Goal: Task Accomplishment & Management: Use online tool/utility

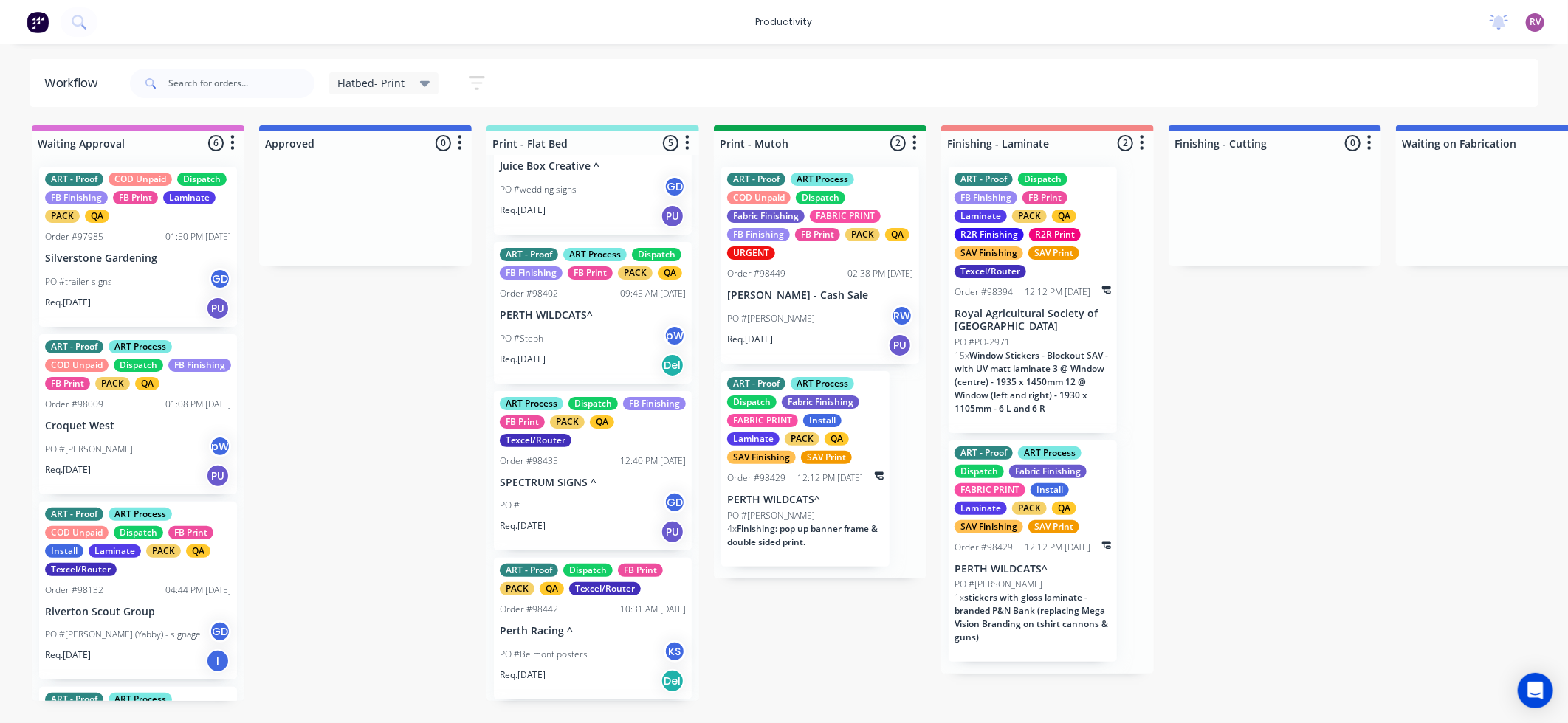
scroll to position [239, 0]
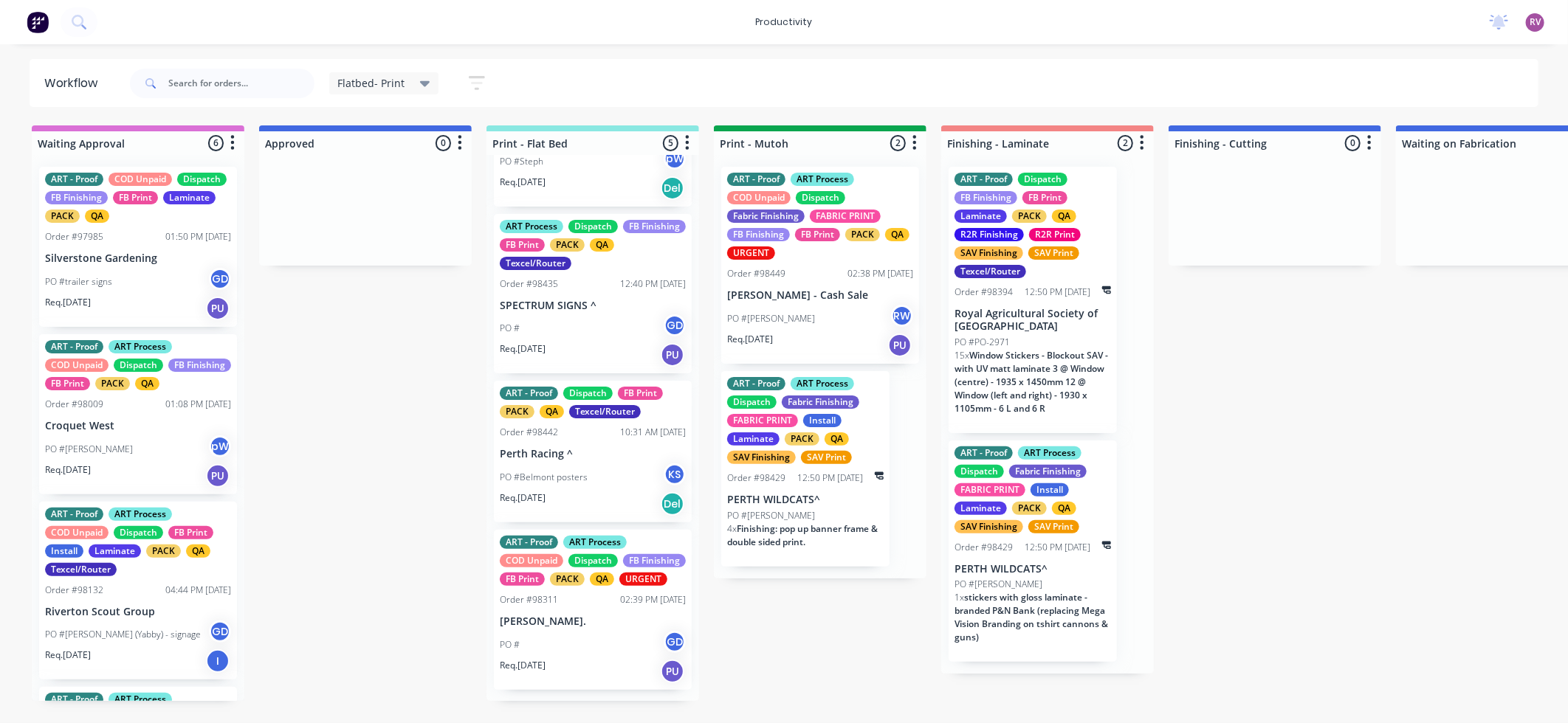
scroll to position [221, 0]
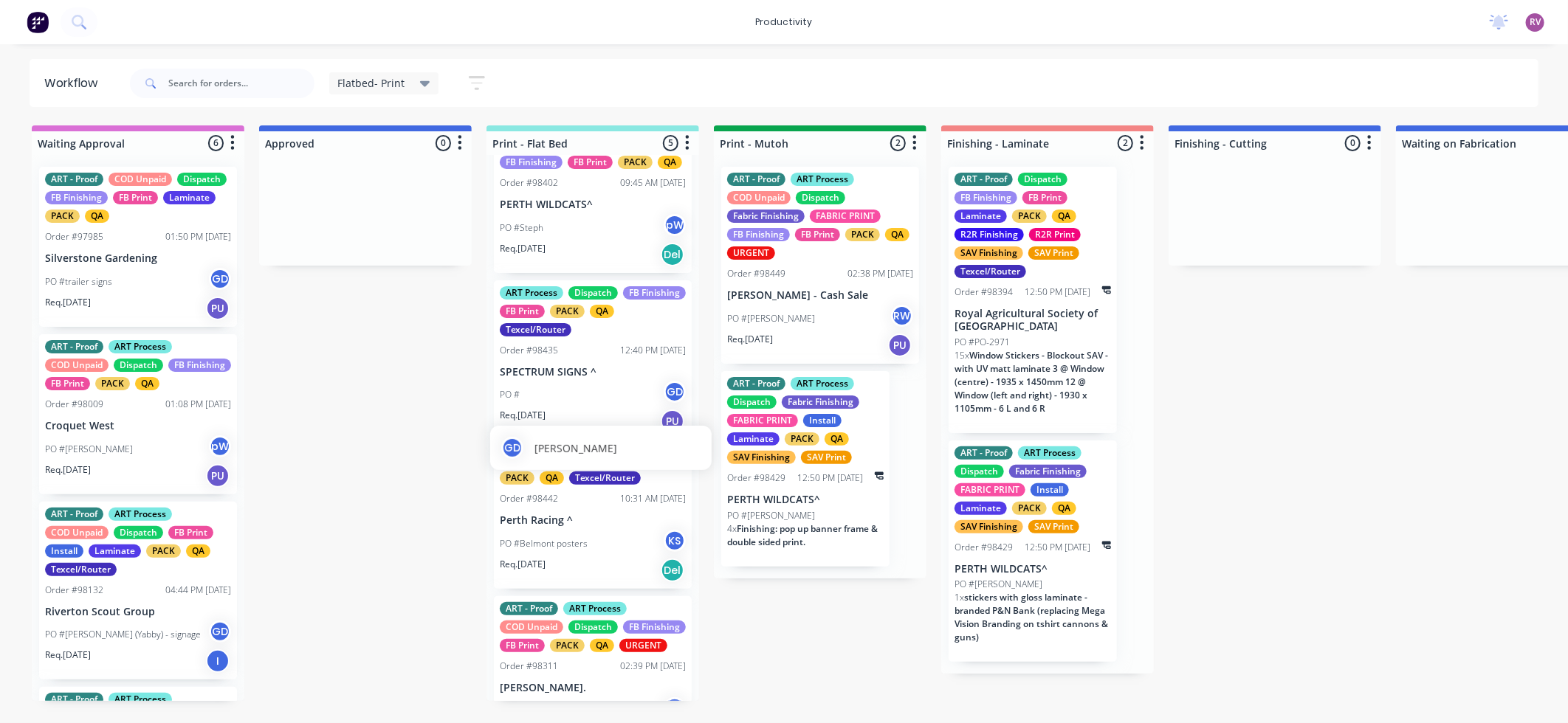
click at [597, 425] on div "GD Gino Dilello" at bounding box center [600, 447] width 221 height 44
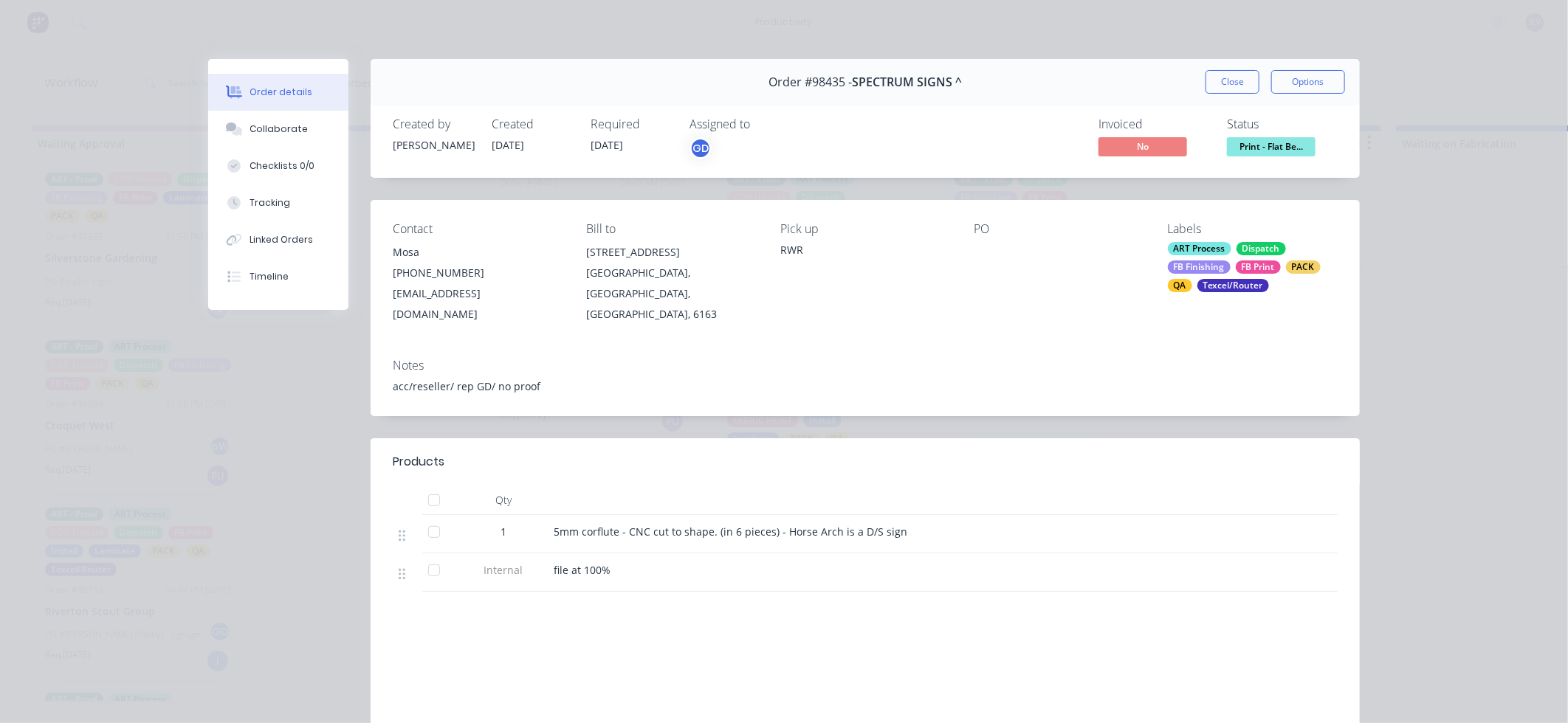
click at [1236, 89] on button "Close" at bounding box center [1232, 82] width 53 height 24
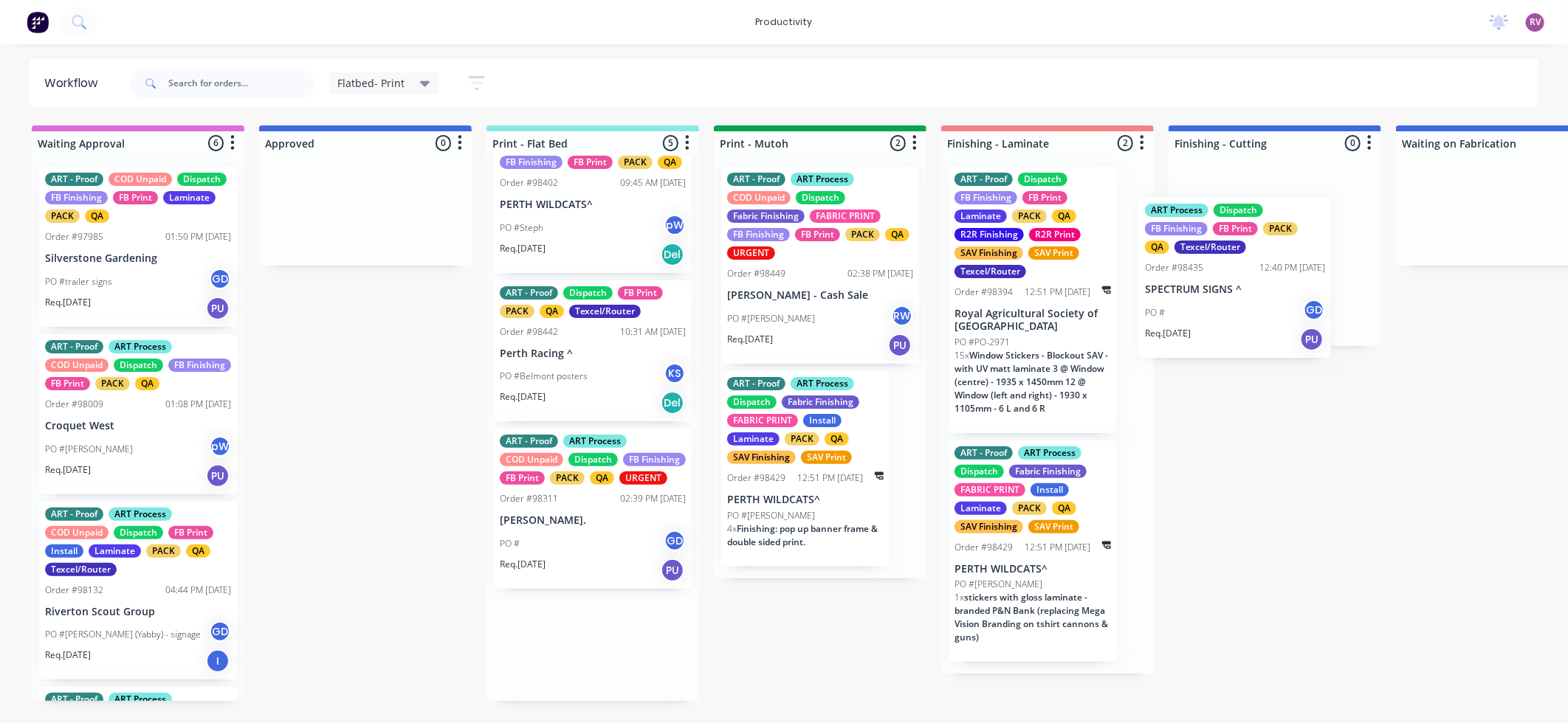
drag, startPoint x: 600, startPoint y: 413, endPoint x: 1251, endPoint y: 311, distance: 658.9
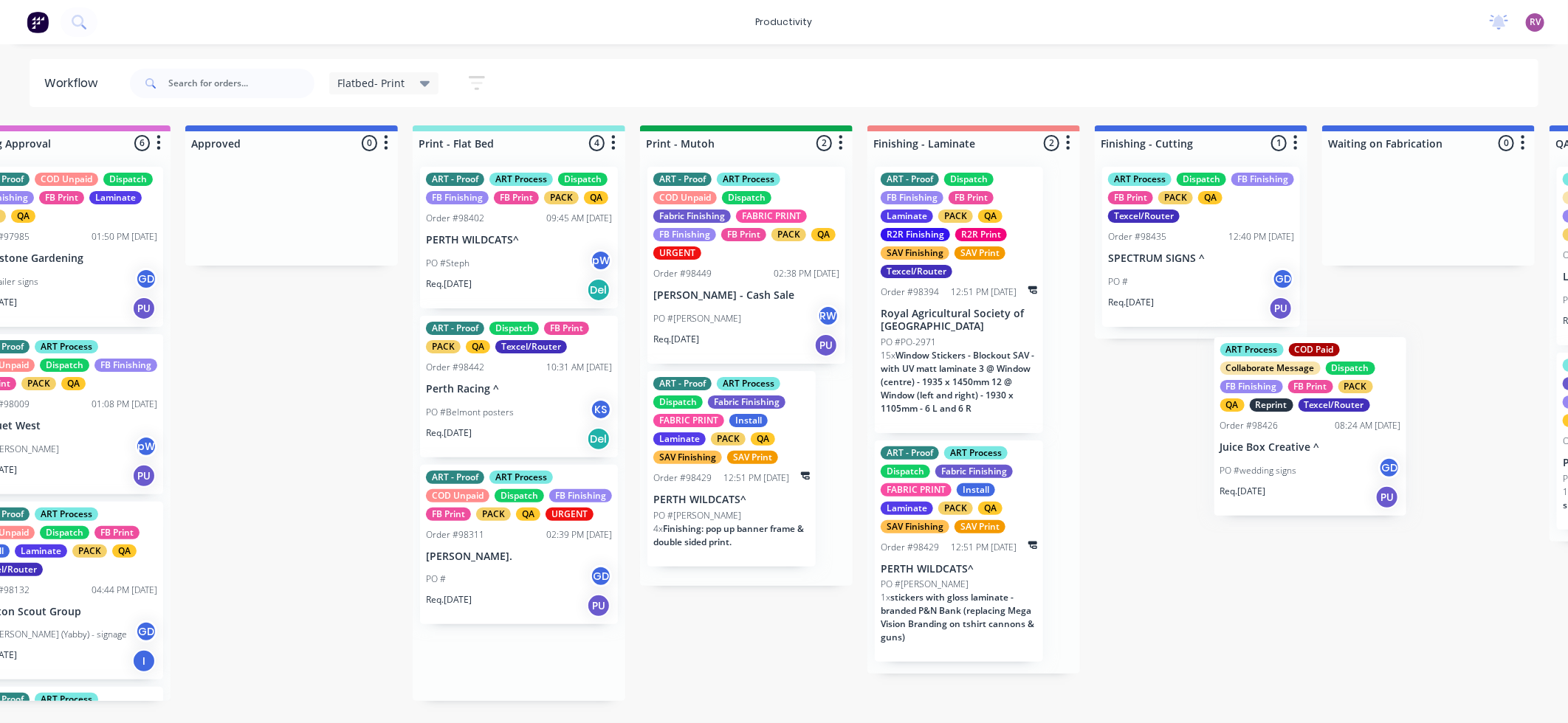
scroll to position [0, 74]
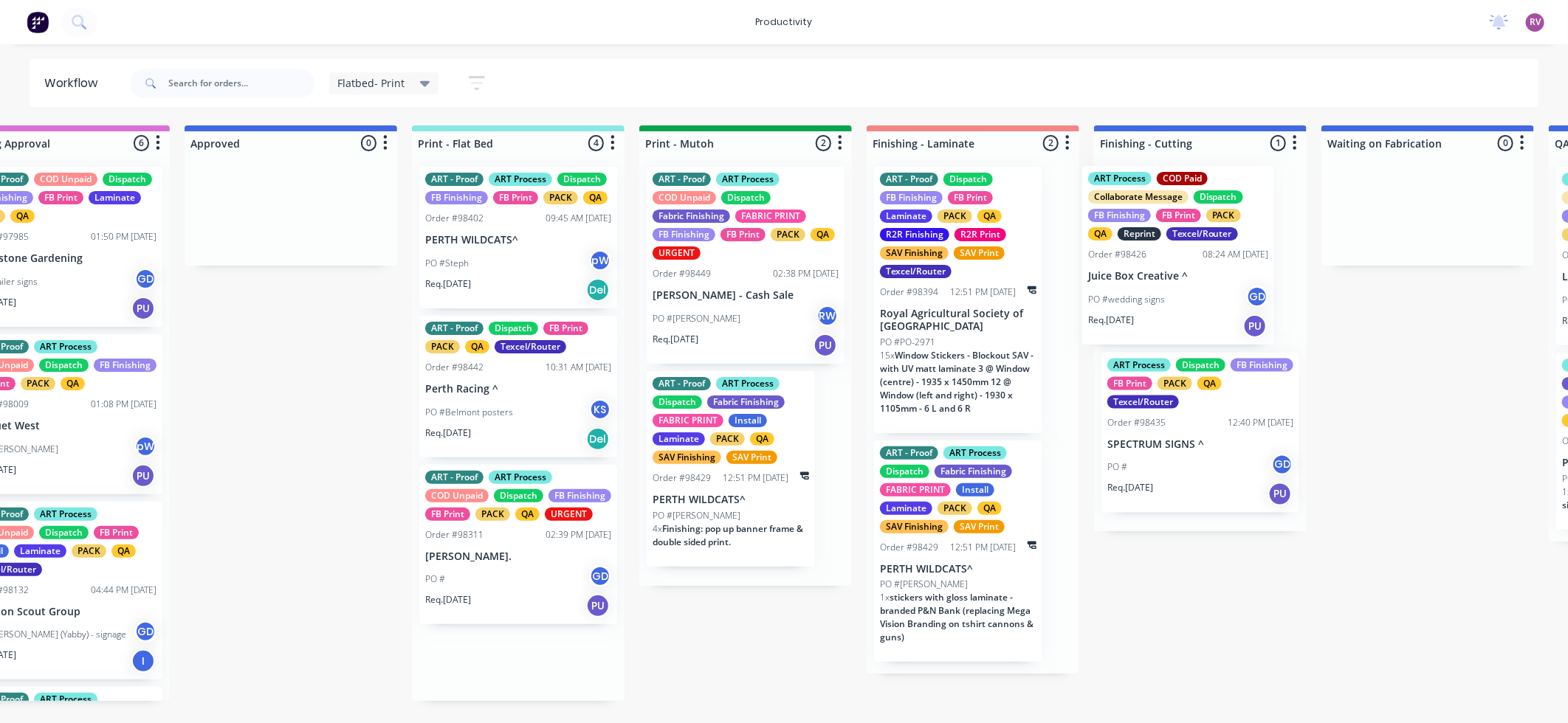
drag, startPoint x: 588, startPoint y: 314, endPoint x: 1183, endPoint y: 314, distance: 595.0
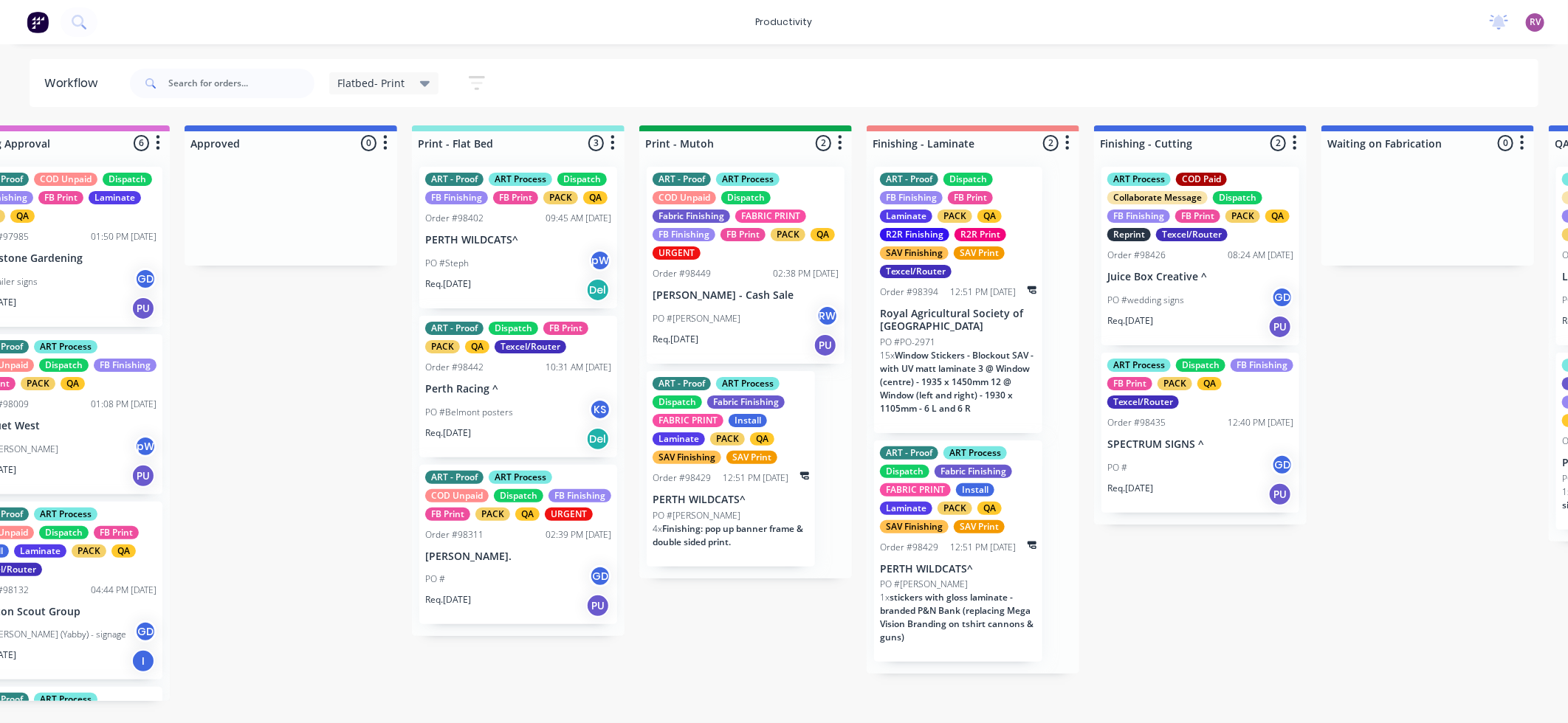
click at [527, 269] on div "PO #Steph pW" at bounding box center [517, 263] width 186 height 28
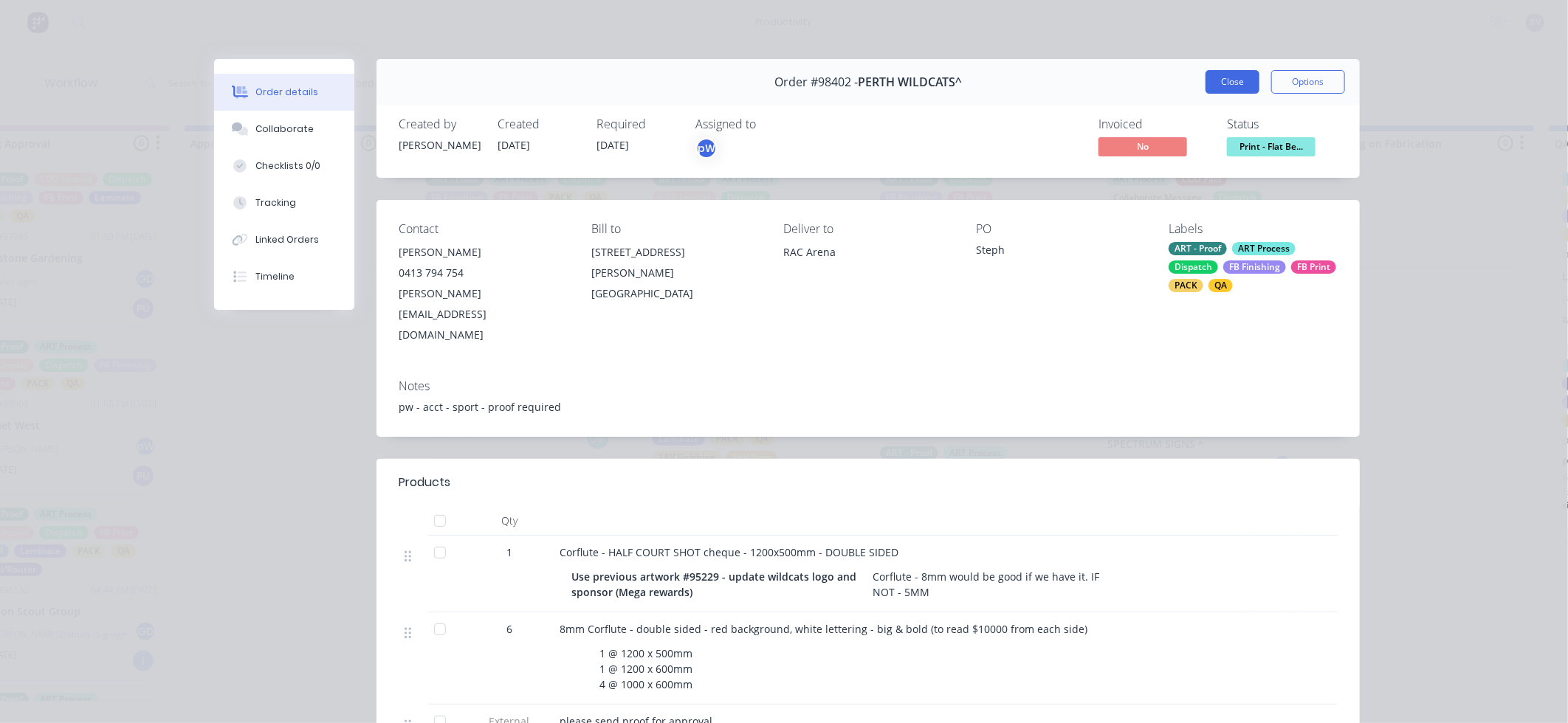
click at [1225, 92] on button "Close" at bounding box center [1232, 82] width 53 height 24
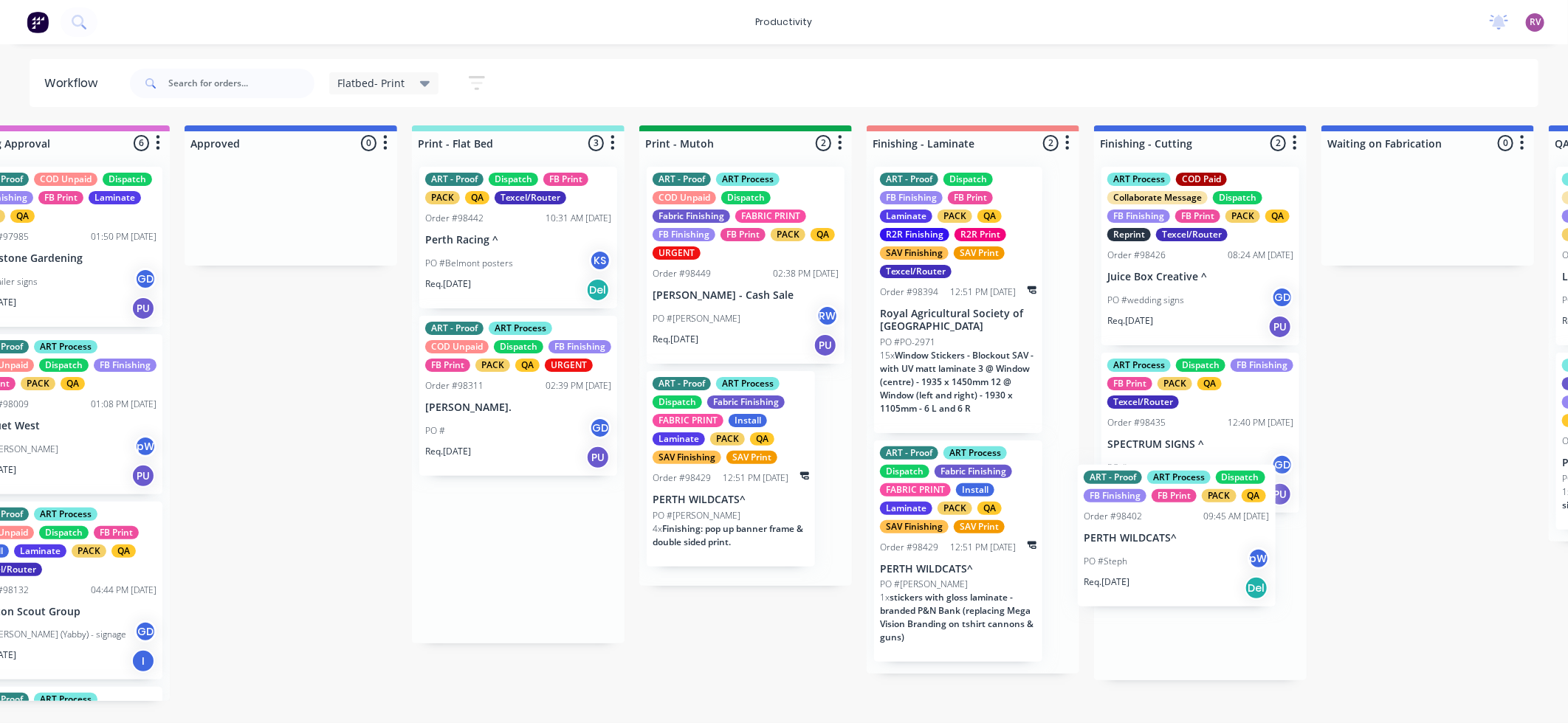
drag, startPoint x: 554, startPoint y: 282, endPoint x: 1228, endPoint y: 620, distance: 754.0
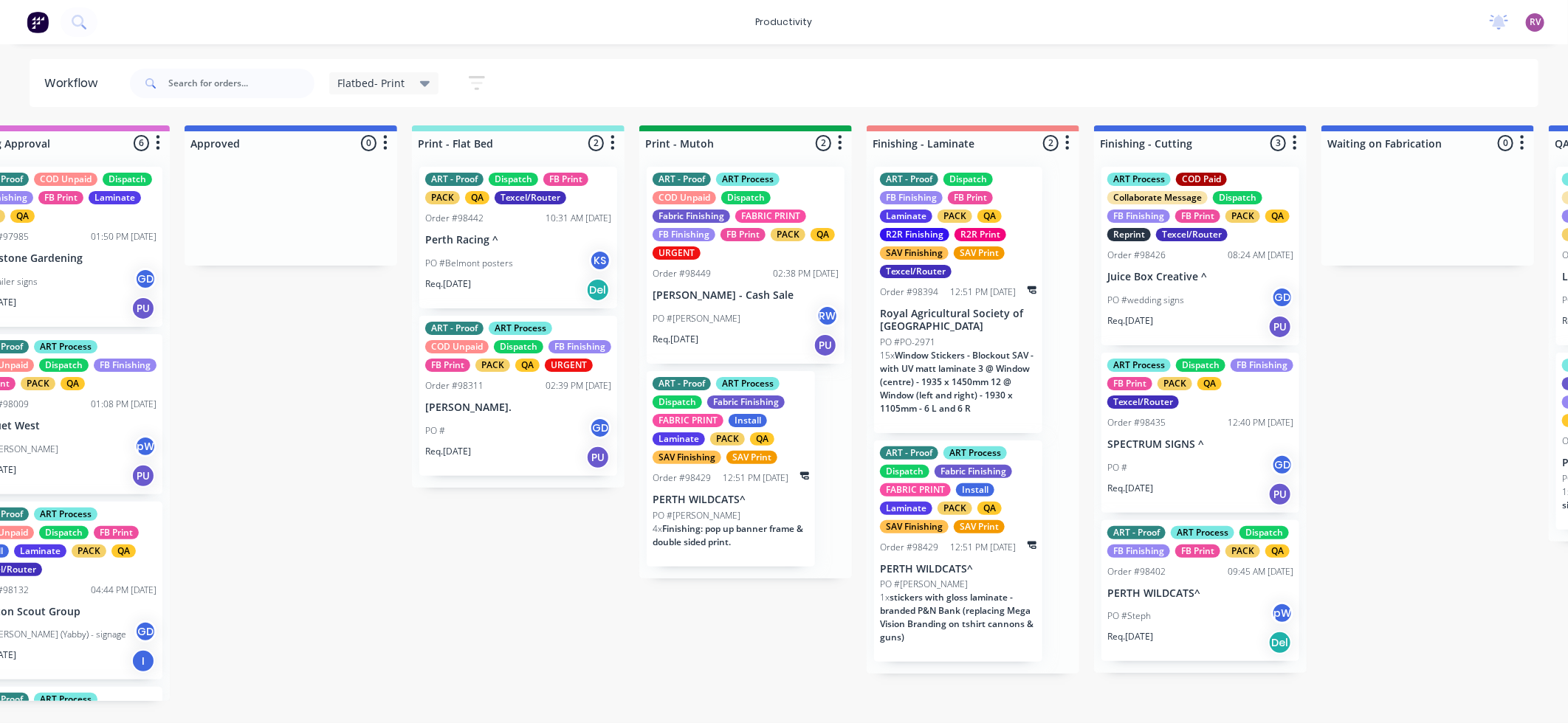
click at [522, 464] on div "Req. 08/09/25 PU" at bounding box center [517, 456] width 186 height 25
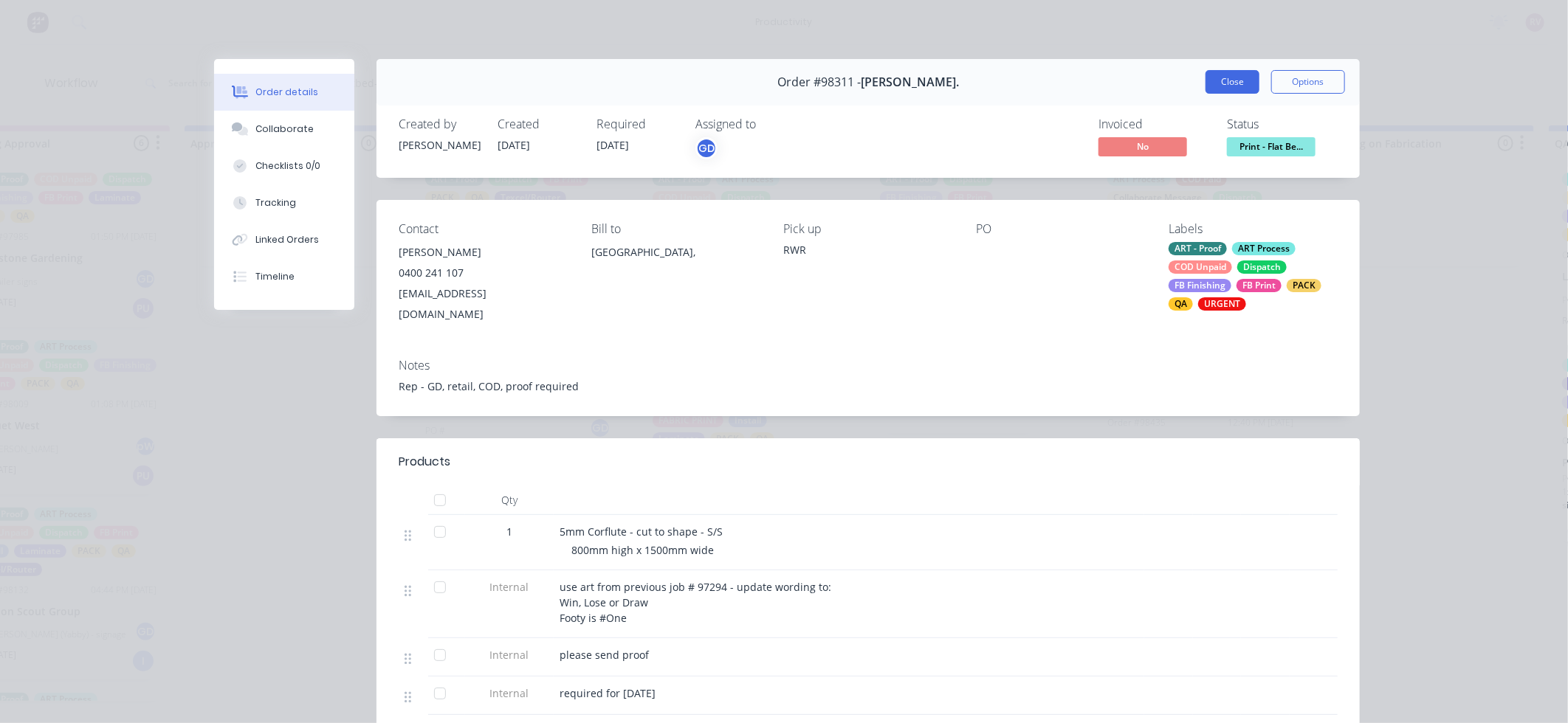
click at [1231, 83] on button "Close" at bounding box center [1232, 82] width 53 height 24
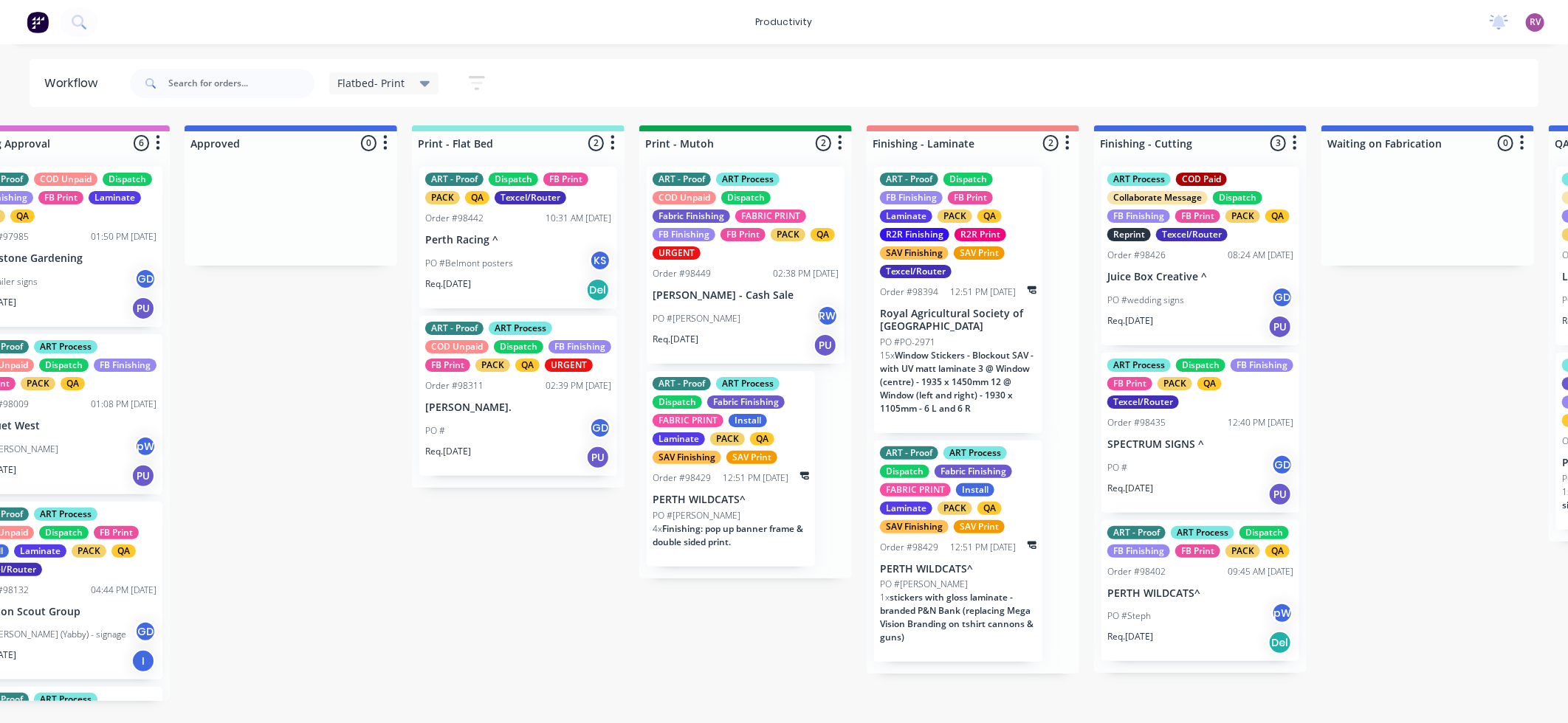
click at [521, 372] on div "ART - Proof ART Process COD Unpaid Dispatch FB Finishing FB Print PACK QA URGENT" at bounding box center [517, 346] width 186 height 50
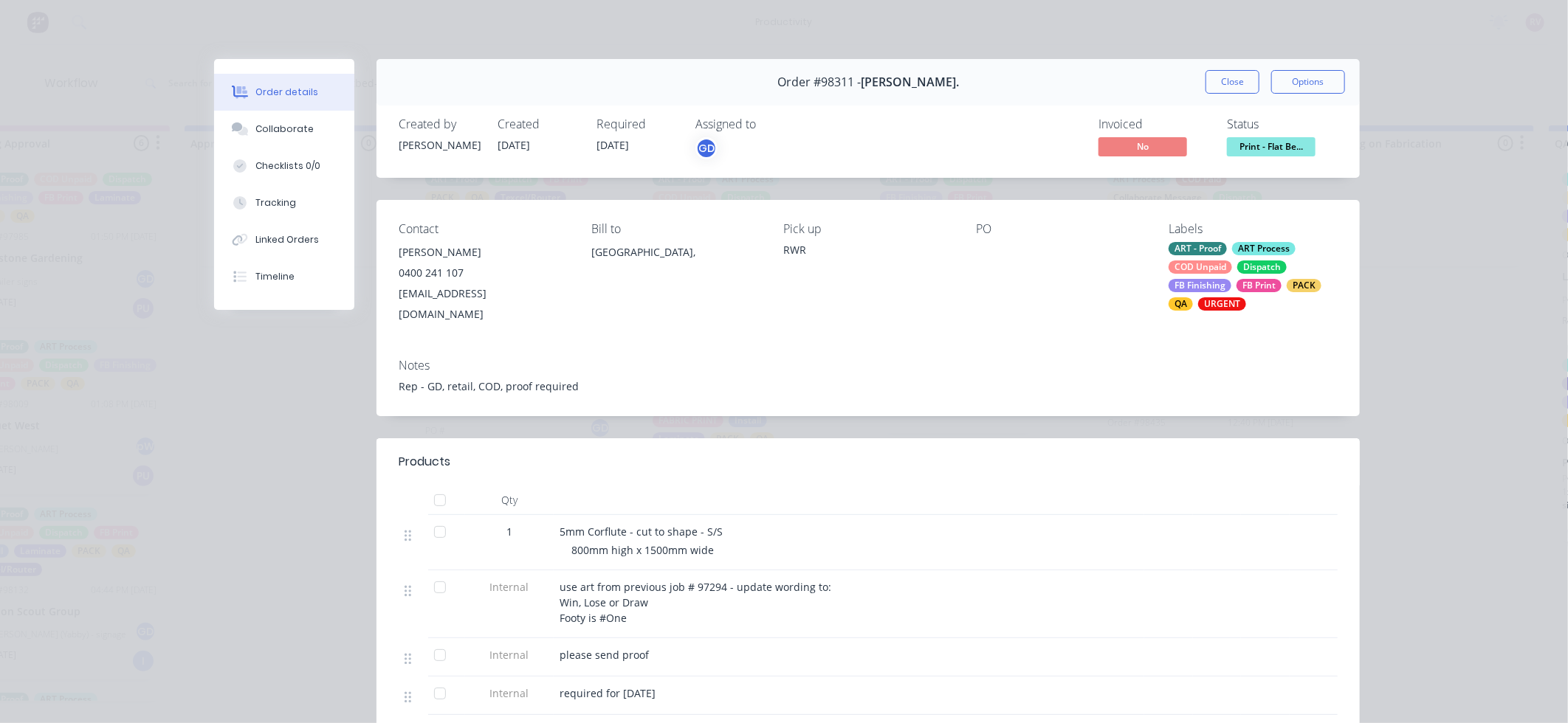
click at [1227, 301] on div "URGENT" at bounding box center [1222, 304] width 48 height 14
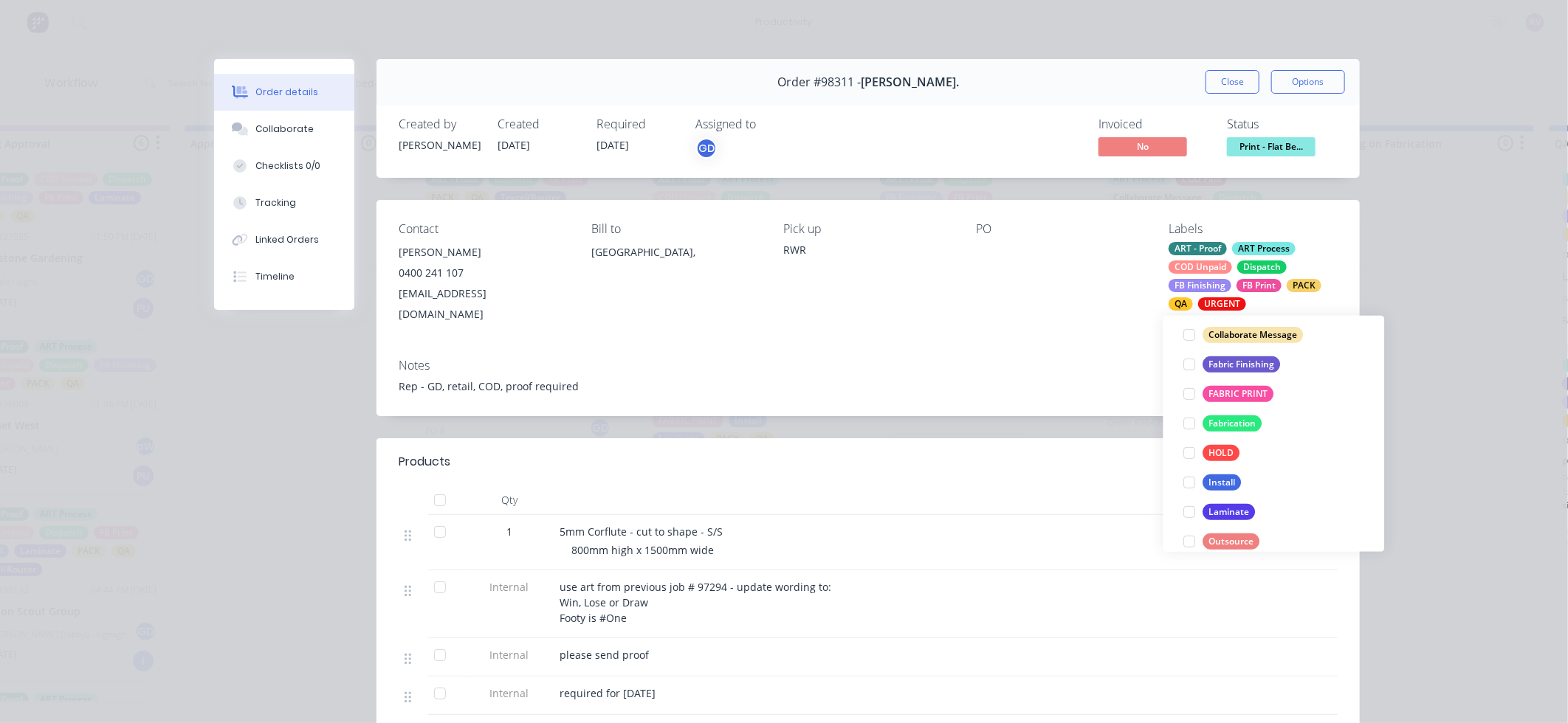
scroll to position [342, 0]
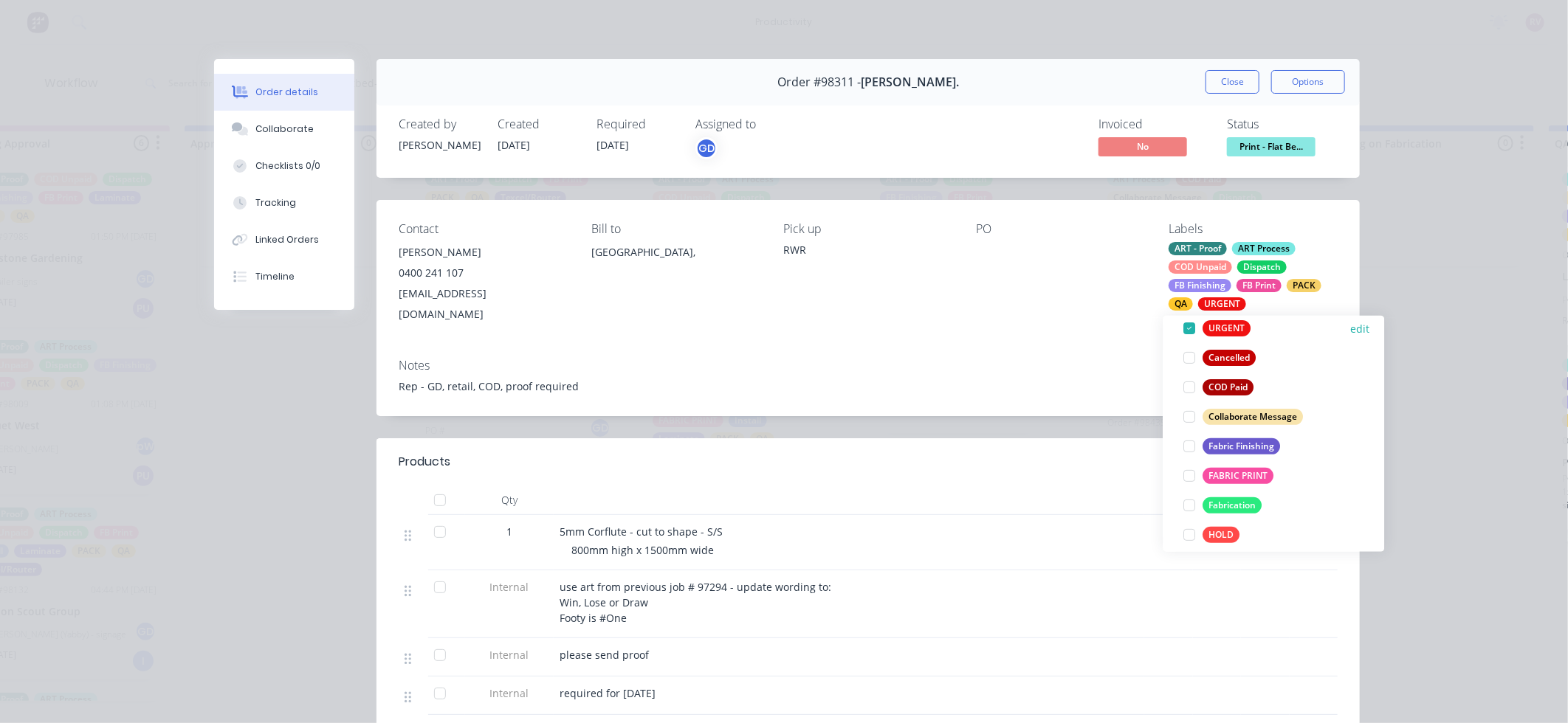
click at [1192, 329] on div at bounding box center [1190, 328] width 30 height 30
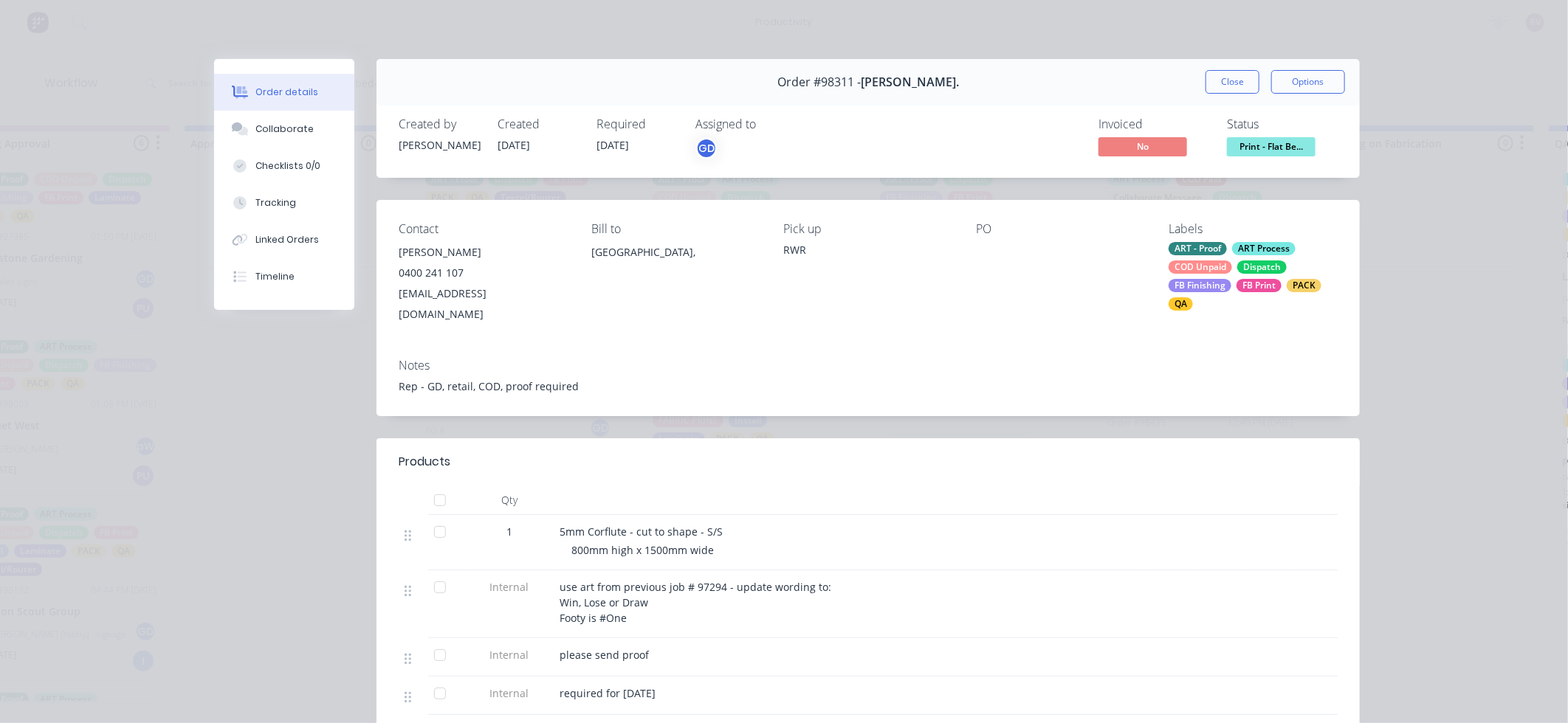
click at [948, 361] on div "Notes Rep - GD, retail, COD, proof required" at bounding box center [867, 381] width 983 height 69
click at [286, 132] on div "Collaborate" at bounding box center [284, 128] width 58 height 14
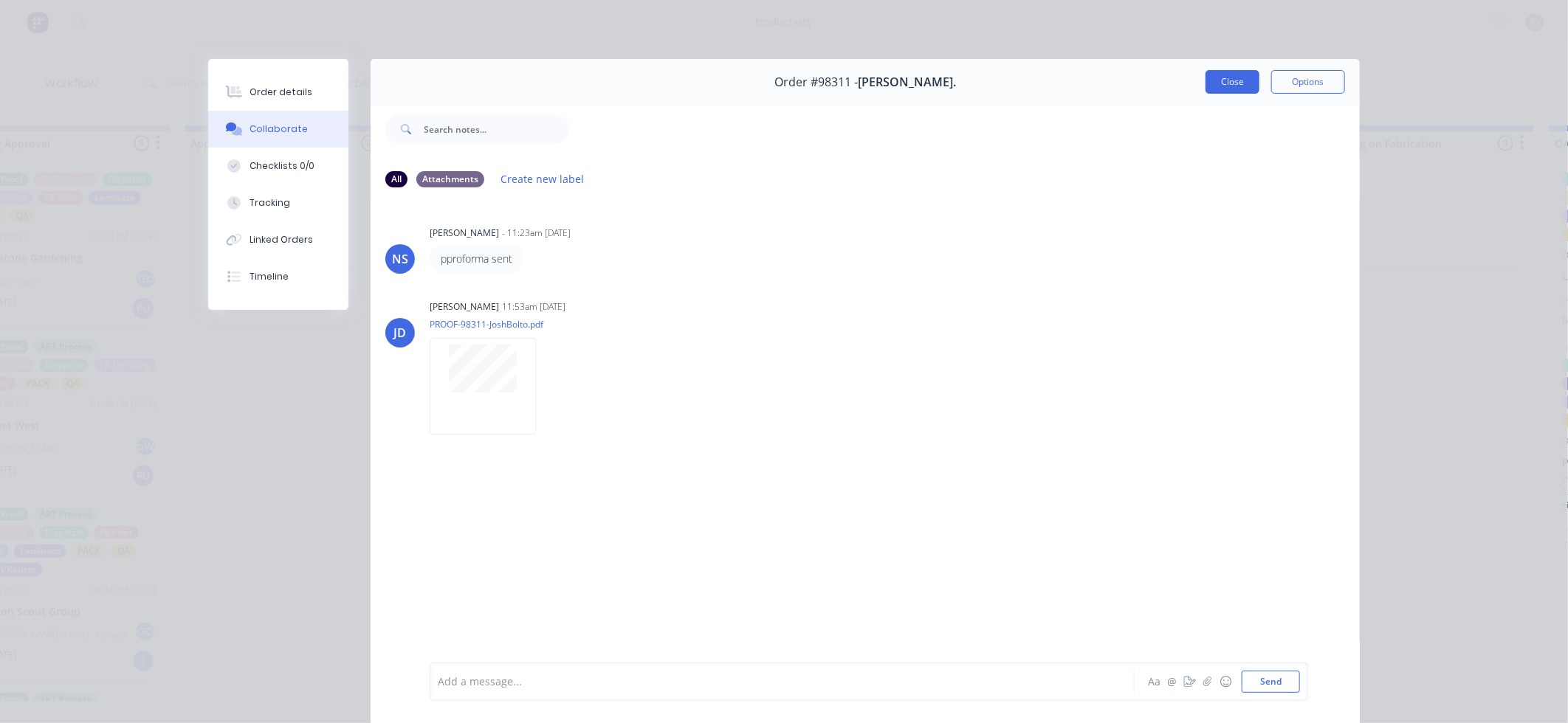
click at [1228, 72] on button "Close" at bounding box center [1232, 82] width 53 height 24
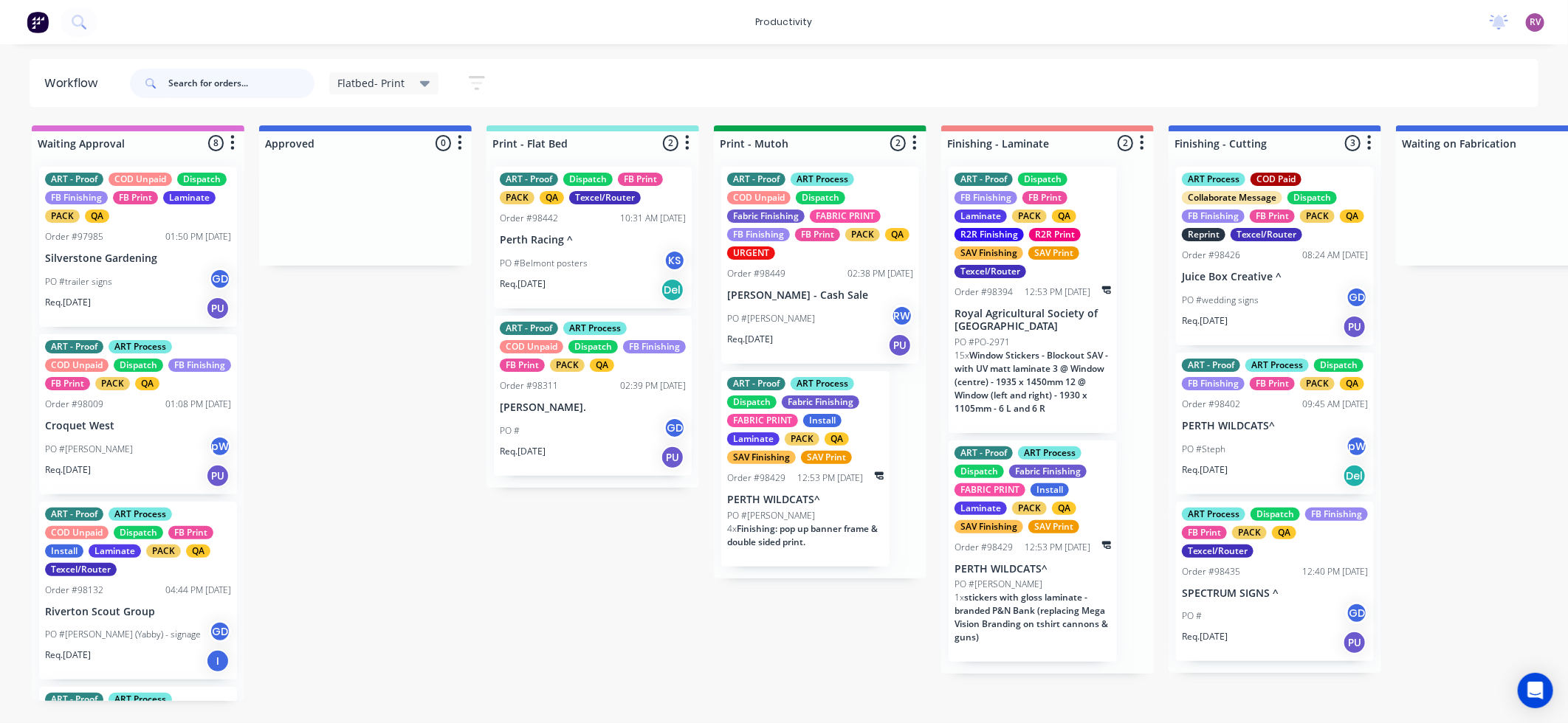
click at [236, 91] on input "text" at bounding box center [241, 83] width 146 height 30
click at [423, 89] on div "Flatbed- Print" at bounding box center [384, 84] width 110 height 22
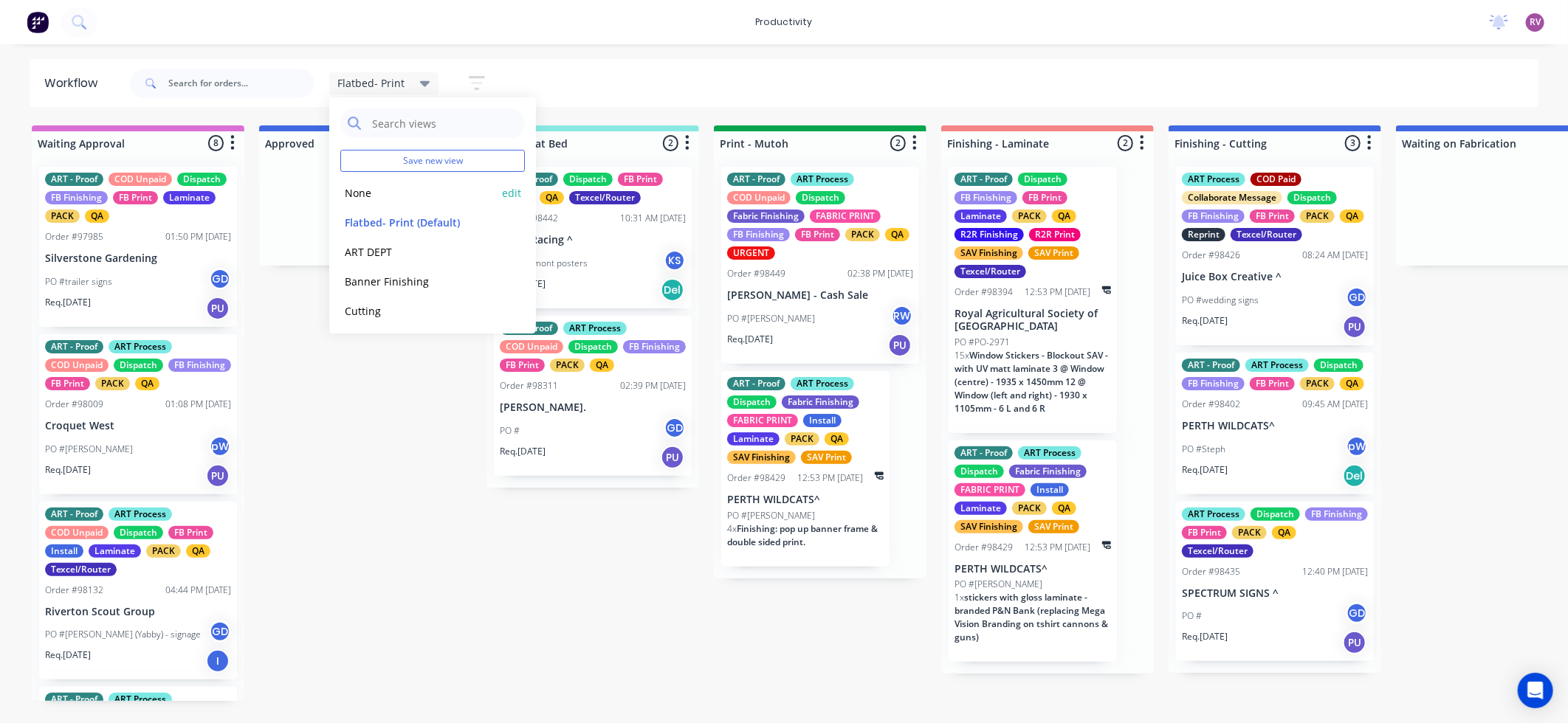
click at [418, 192] on button "None" at bounding box center [418, 192] width 157 height 17
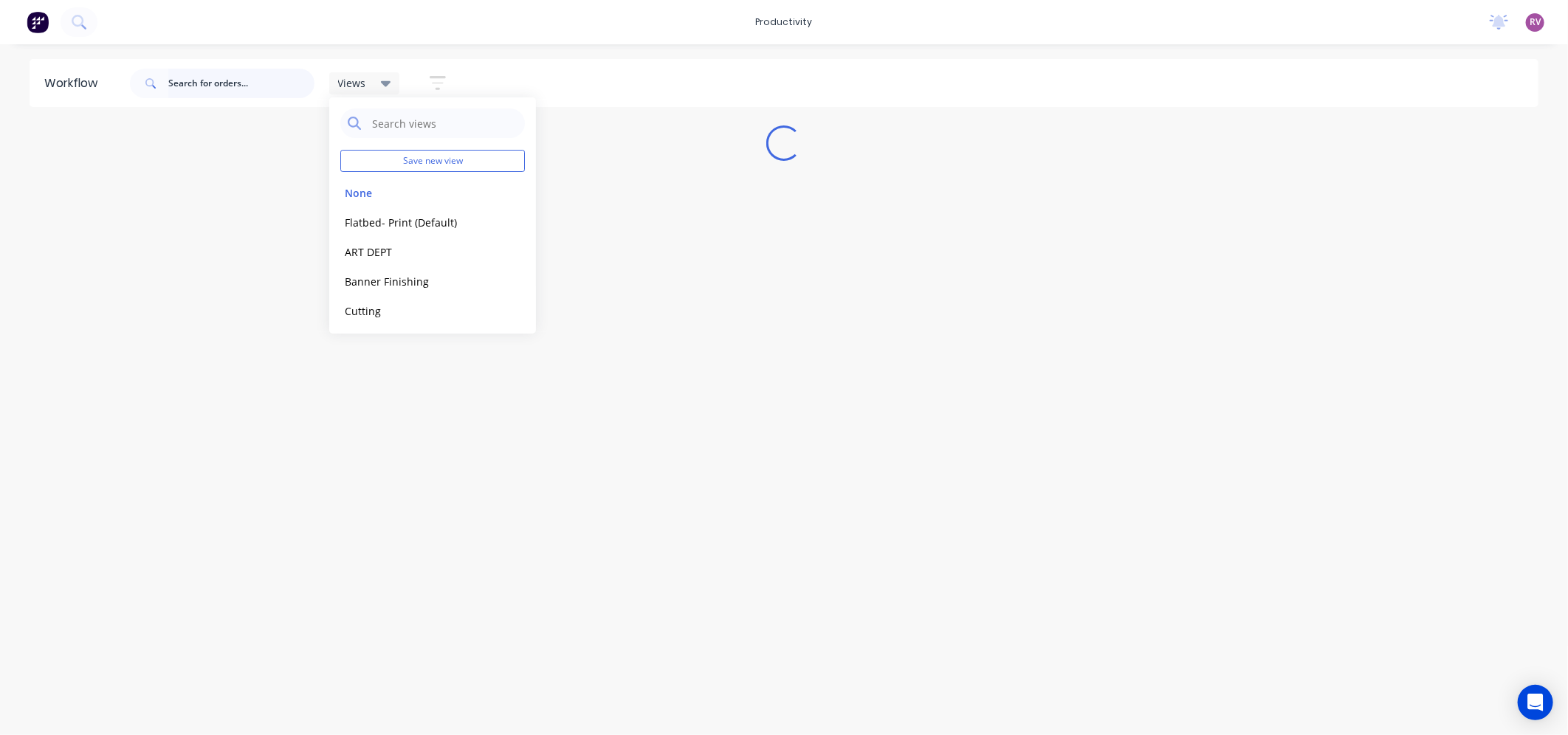
click at [251, 85] on input "text" at bounding box center [241, 83] width 146 height 30
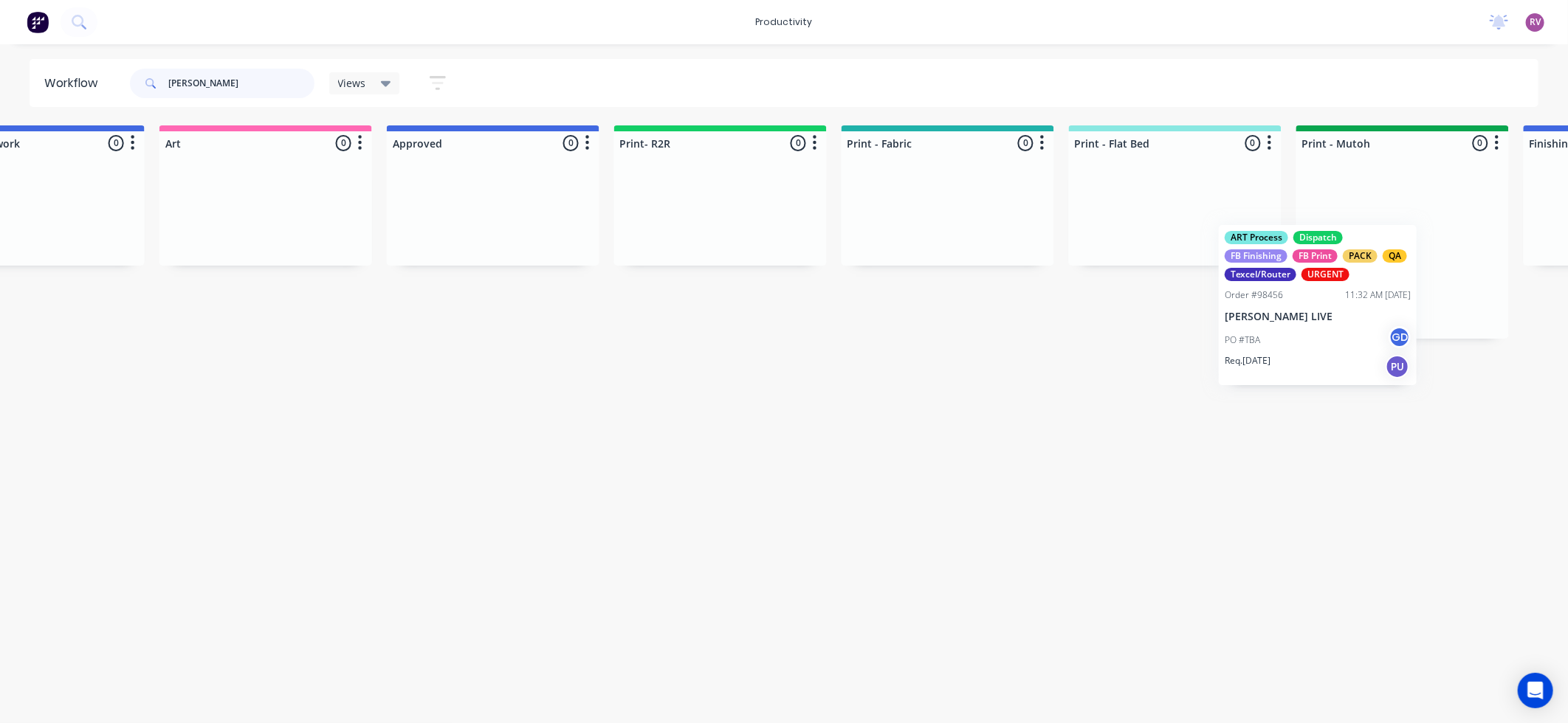
scroll to position [0, 1249]
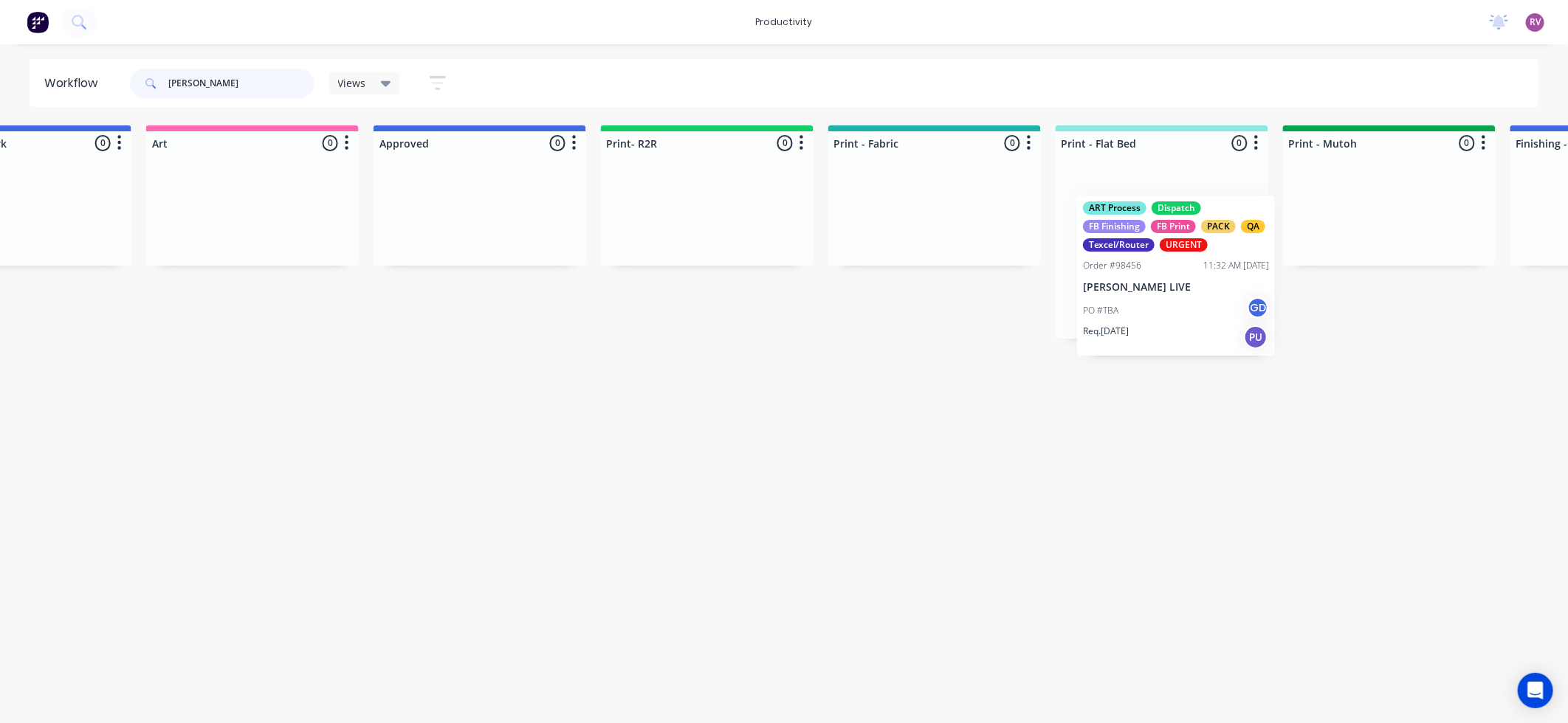
drag, startPoint x: 820, startPoint y: 269, endPoint x: 1172, endPoint y: 288, distance: 352.5
click at [1172, 288] on div "Submitted 0 Sort By Created date Required date Order number Customer name Most …" at bounding box center [1575, 231] width 5672 height 213
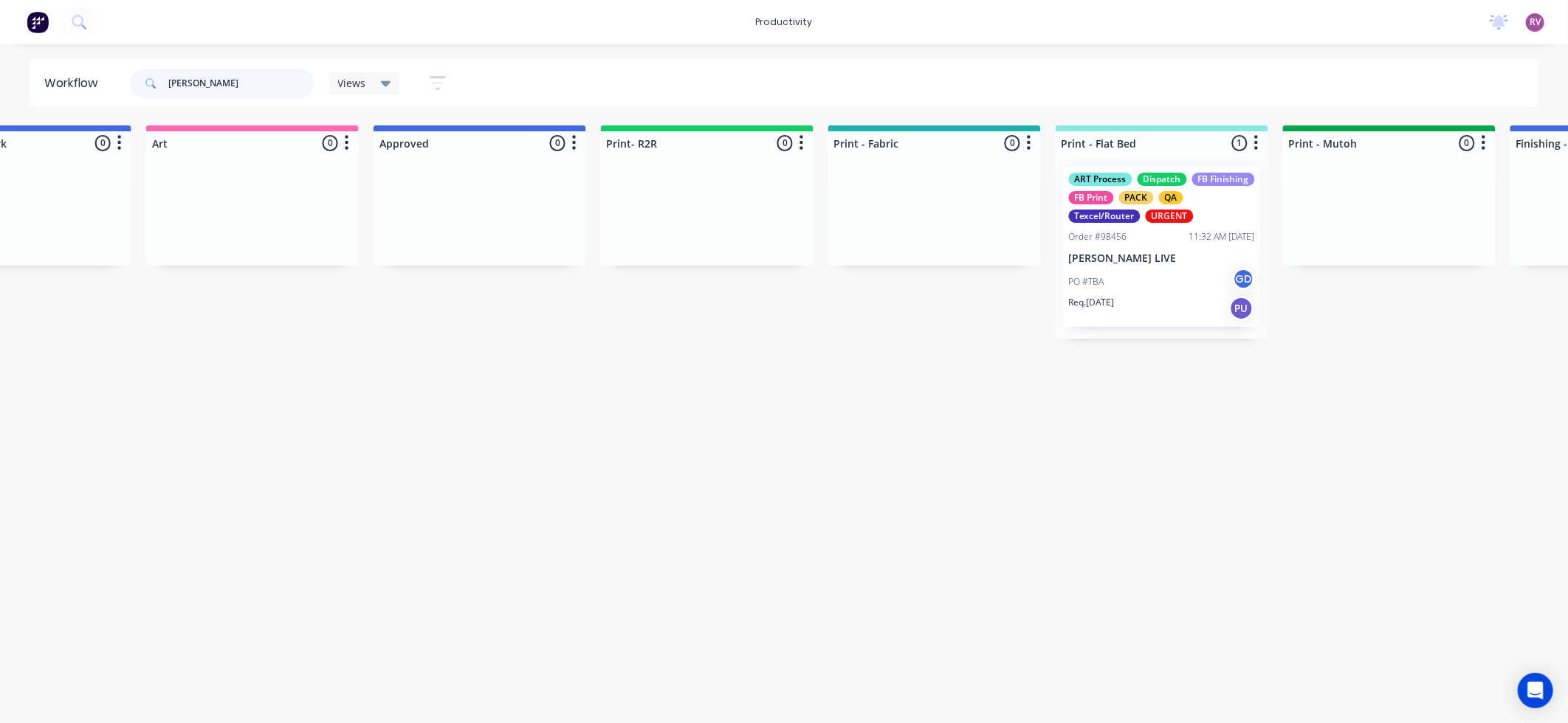
type input "[PERSON_NAME]"
click at [383, 83] on icon at bounding box center [386, 84] width 10 height 6
click at [406, 225] on button "Flatbed- Print (Default)" at bounding box center [418, 222] width 157 height 17
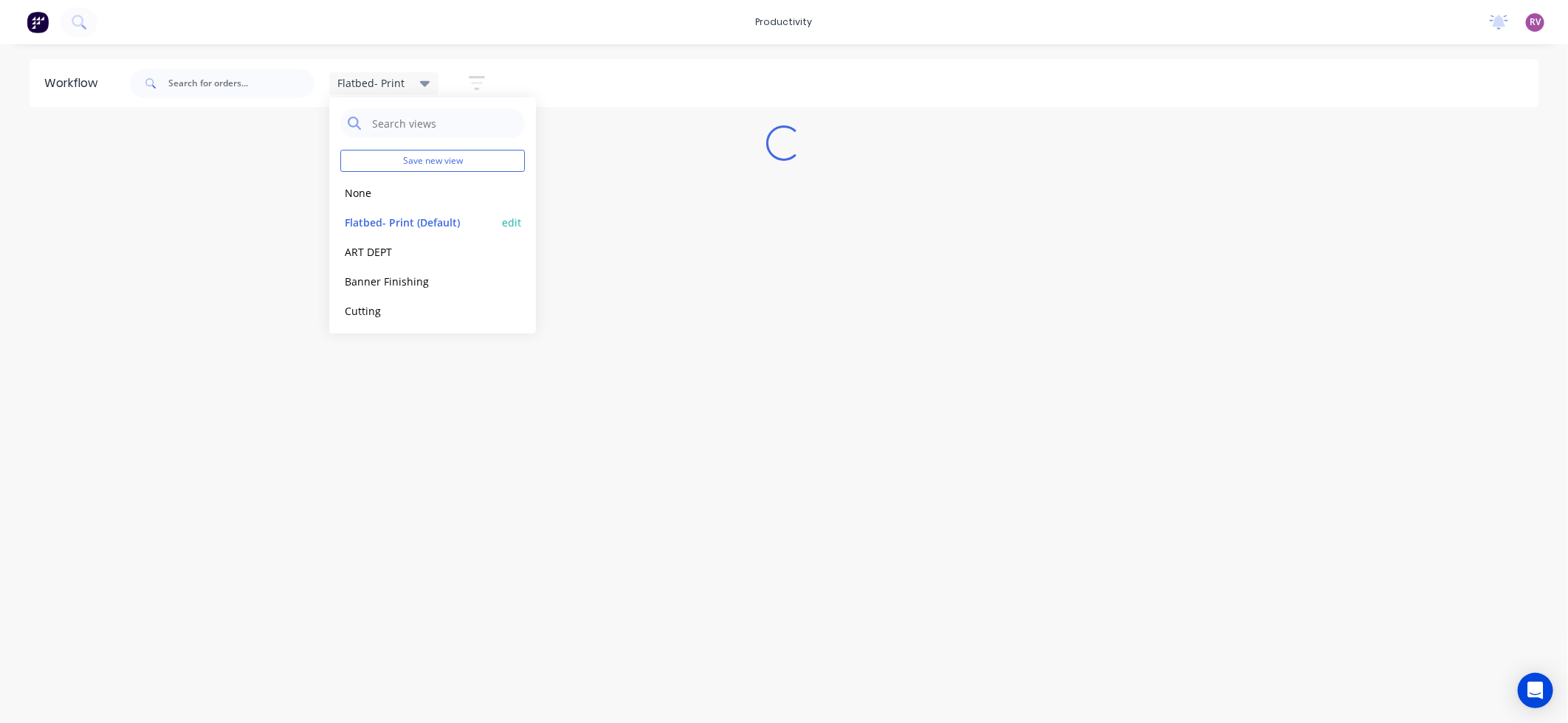
scroll to position [0, 0]
